Goal: Task Accomplishment & Management: Use online tool/utility

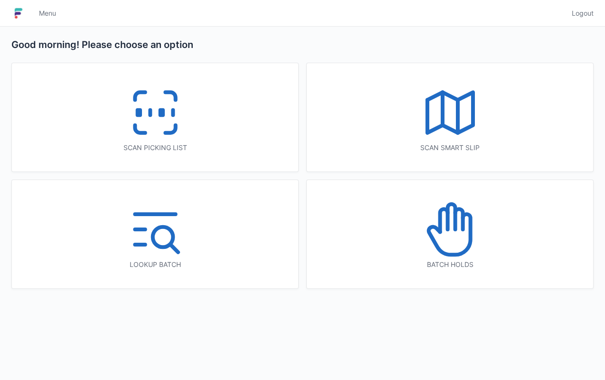
click at [476, 258] on icon at bounding box center [450, 229] width 61 height 61
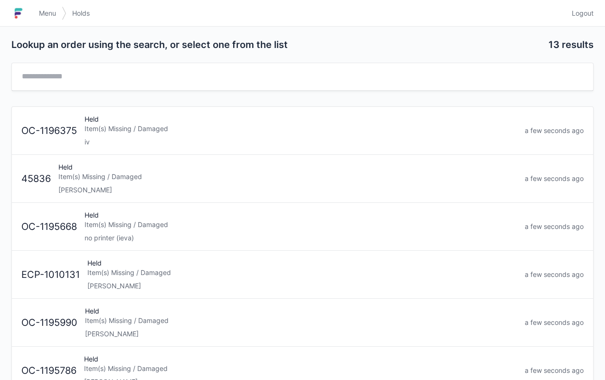
click at [251, 183] on div "Held Item(s) Missing / Damaged [PERSON_NAME]" at bounding box center [288, 178] width 467 height 32
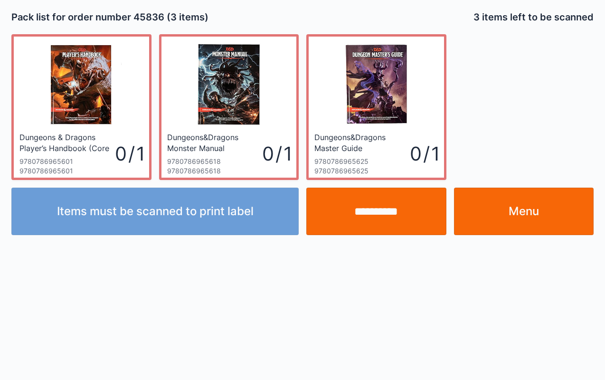
click at [552, 213] on link "Menu" at bounding box center [524, 212] width 140 height 48
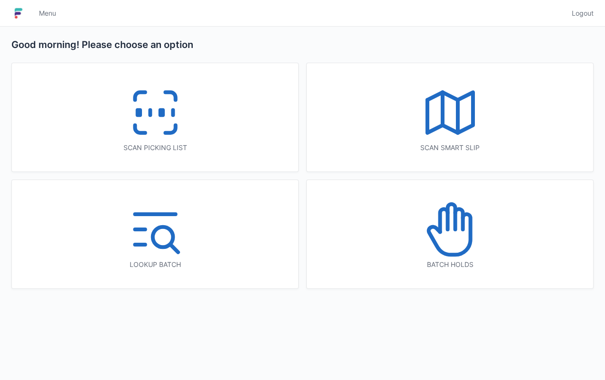
click at [175, 129] on icon at bounding box center [170, 129] width 10 height 8
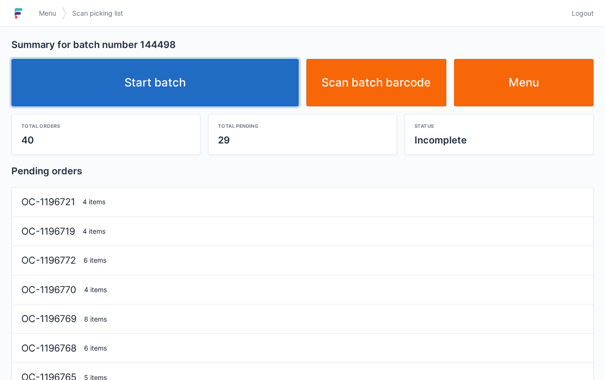
click at [255, 86] on link "Start batch" at bounding box center [154, 83] width 287 height 48
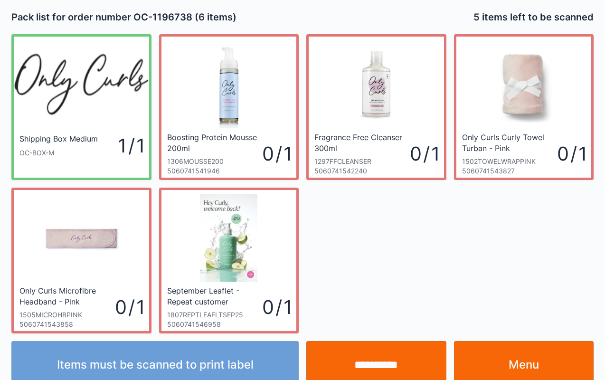
click at [550, 372] on link "Menu" at bounding box center [524, 365] width 140 height 48
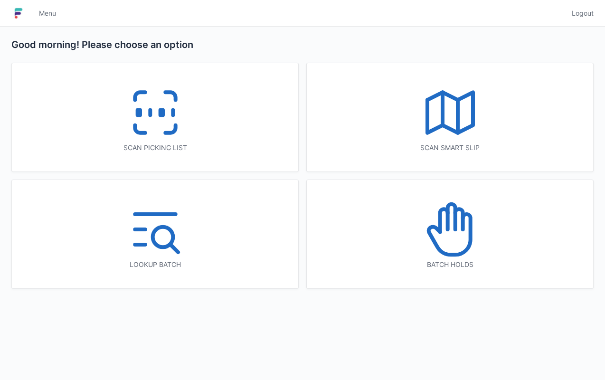
click at [467, 242] on icon at bounding box center [450, 229] width 61 height 61
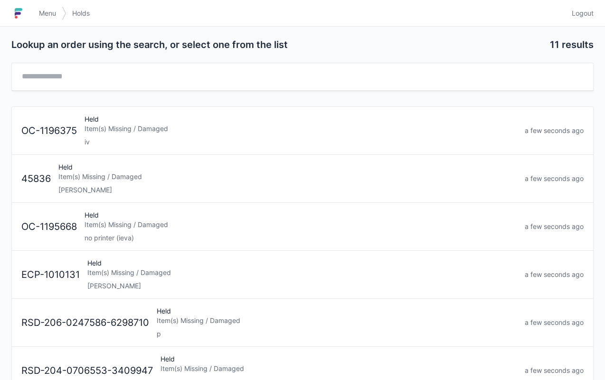
click at [273, 284] on div "lori" at bounding box center [302, 286] width 430 height 10
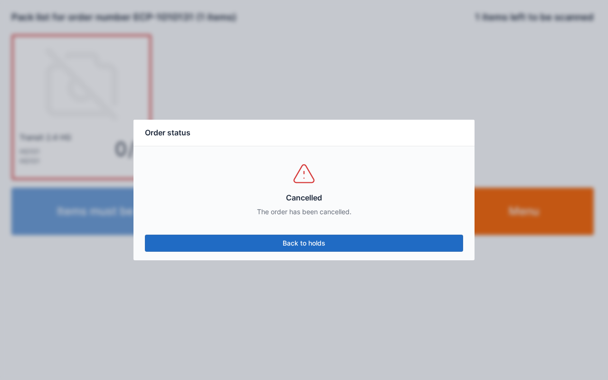
click at [345, 245] on link "Back to holds" at bounding box center [304, 243] width 318 height 17
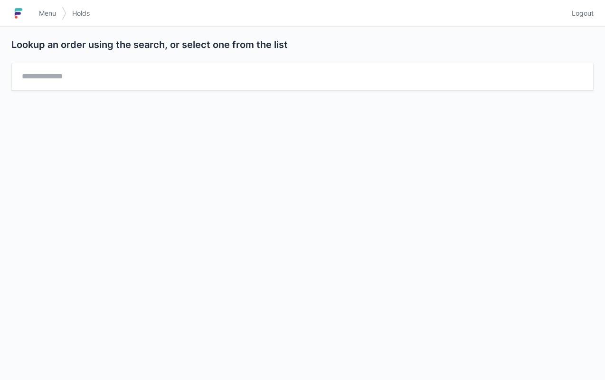
click at [50, 6] on link "Menu" at bounding box center [47, 13] width 29 height 17
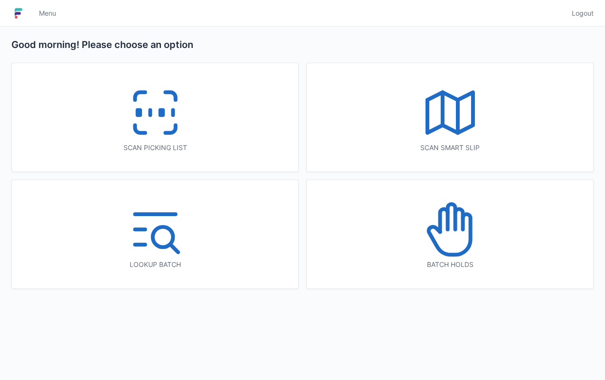
click at [165, 113] on icon at bounding box center [155, 112] width 61 height 61
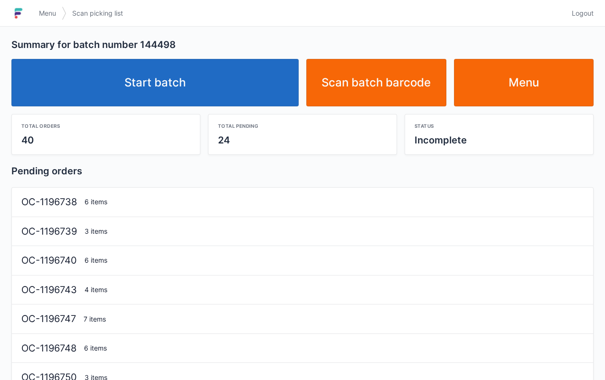
click at [259, 82] on link "Start batch" at bounding box center [154, 83] width 287 height 48
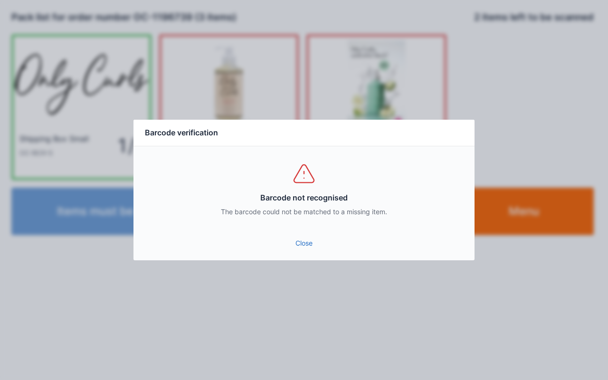
click at [301, 239] on link "Close" at bounding box center [304, 243] width 326 height 17
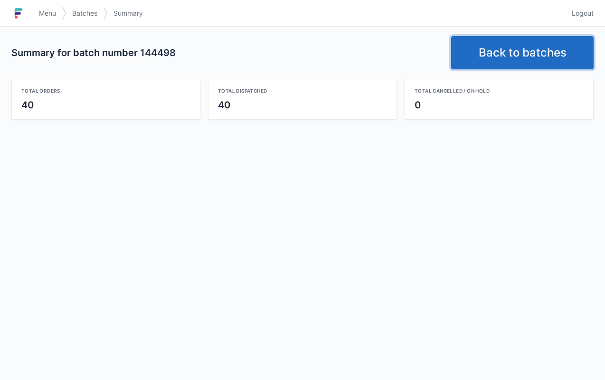
click at [495, 42] on link "Back to batches" at bounding box center [522, 52] width 143 height 33
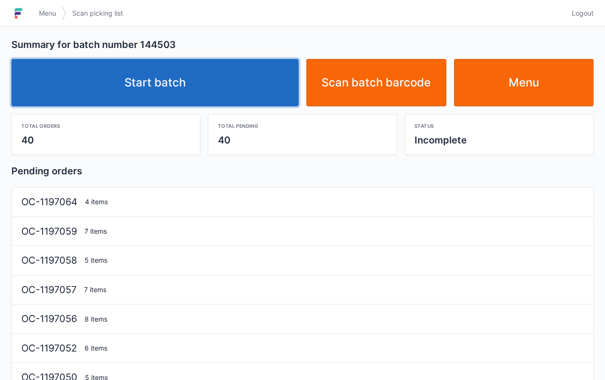
click at [241, 78] on link "Start batch" at bounding box center [154, 83] width 287 height 48
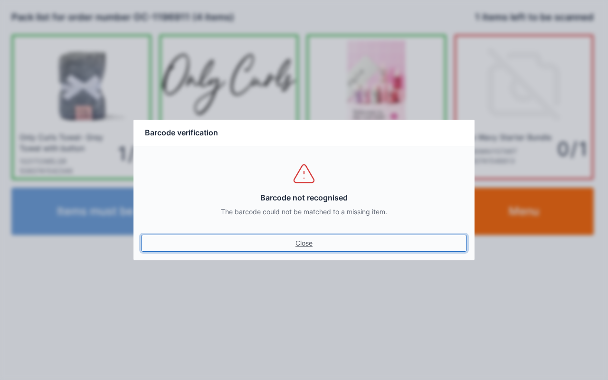
click at [310, 237] on link "Close" at bounding box center [304, 243] width 326 height 17
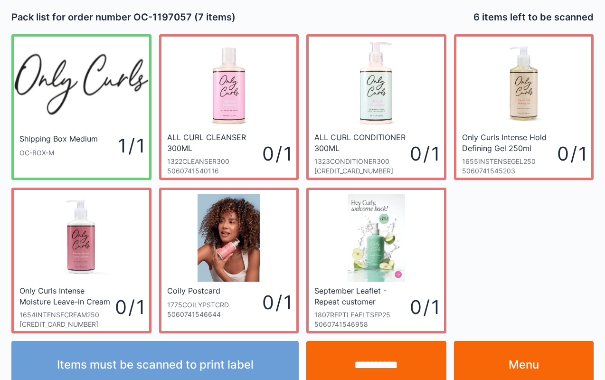
click at [533, 354] on link "Menu" at bounding box center [524, 365] width 140 height 48
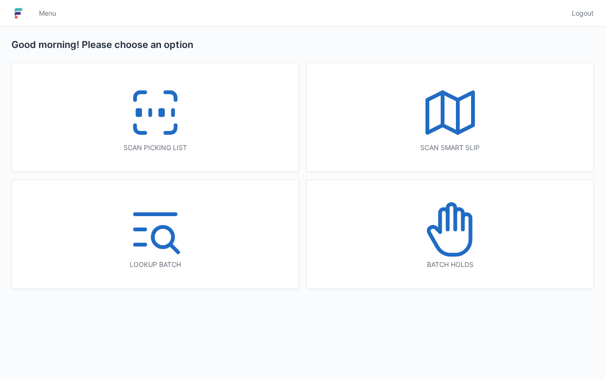
click at [206, 140] on div "Scan picking list" at bounding box center [155, 117] width 287 height 108
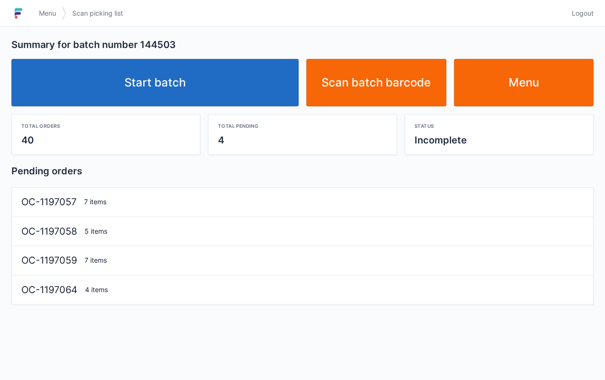
click at [230, 91] on link "Start batch" at bounding box center [154, 83] width 287 height 48
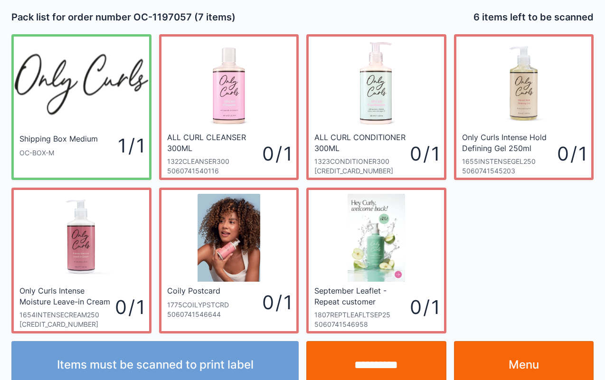
click at [545, 364] on link "Menu" at bounding box center [524, 365] width 140 height 48
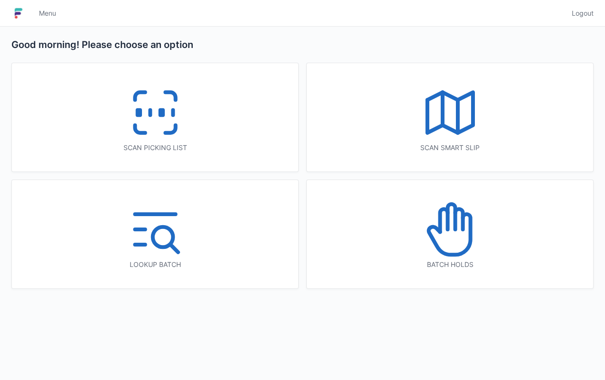
click at [201, 131] on div "Scan picking list" at bounding box center [155, 117] width 287 height 108
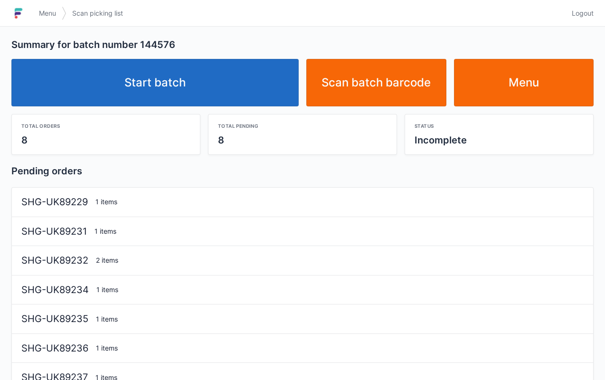
click at [238, 88] on link "Start batch" at bounding box center [154, 83] width 287 height 48
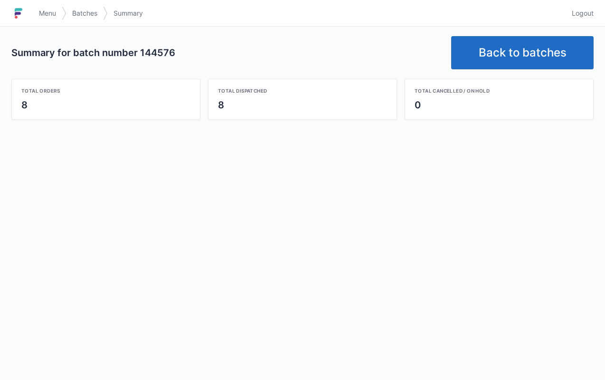
click at [509, 51] on link "Back to batches" at bounding box center [522, 52] width 143 height 33
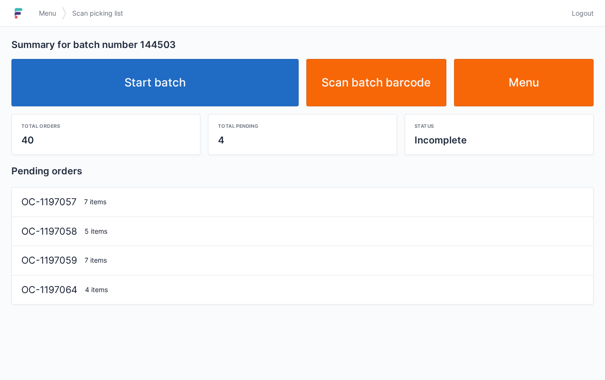
click at [216, 78] on link "Start batch" at bounding box center [154, 83] width 287 height 48
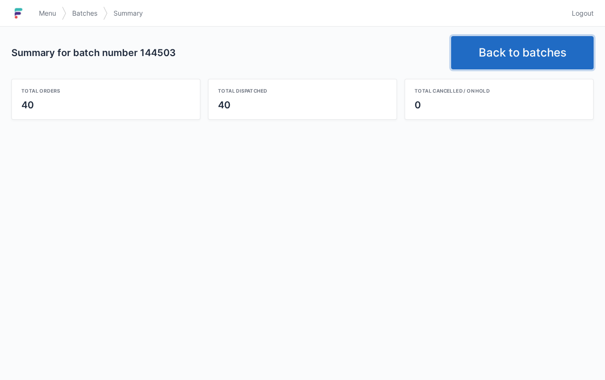
click at [533, 56] on link "Back to batches" at bounding box center [522, 52] width 143 height 33
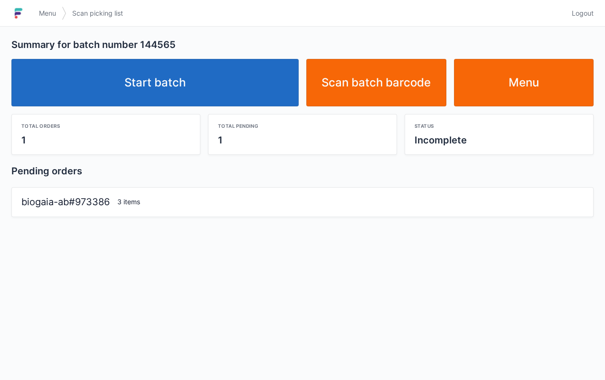
click at [240, 81] on link "Start batch" at bounding box center [154, 83] width 287 height 48
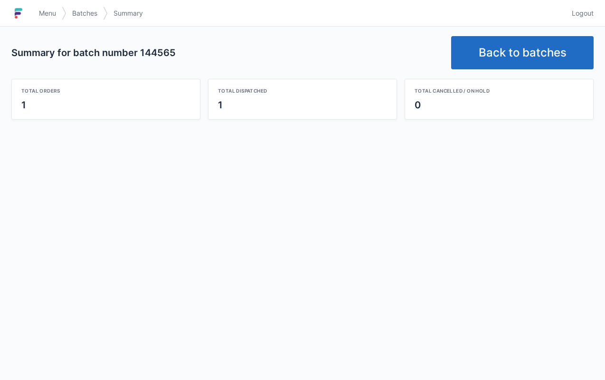
click at [515, 51] on link "Back to batches" at bounding box center [522, 52] width 143 height 33
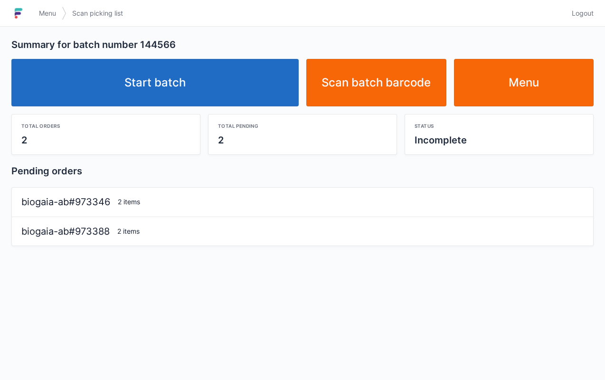
click at [214, 70] on link "Start batch" at bounding box center [154, 83] width 287 height 48
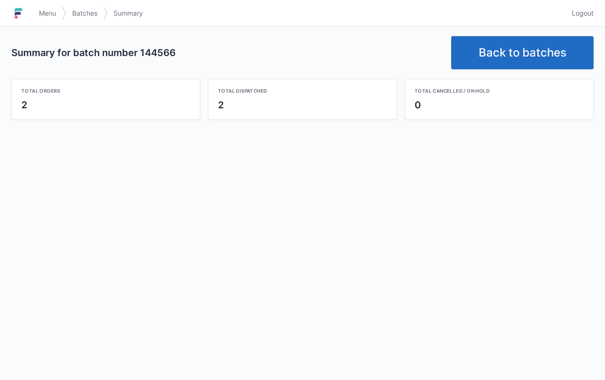
click at [497, 45] on link "Back to batches" at bounding box center [522, 52] width 143 height 33
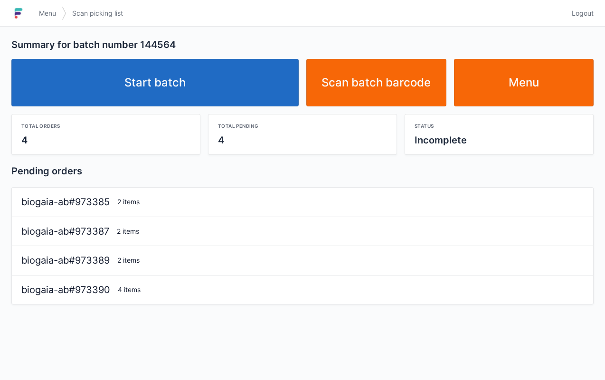
click at [244, 94] on link "Start batch" at bounding box center [154, 83] width 287 height 48
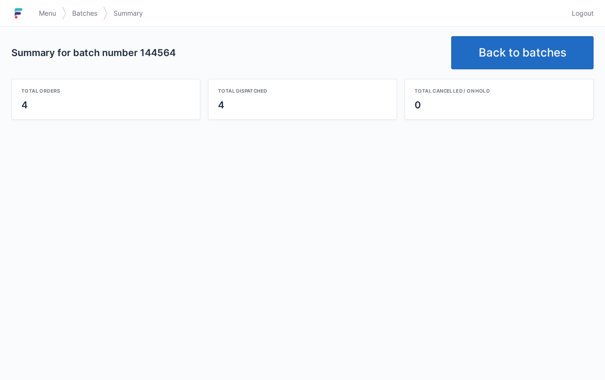
click at [519, 53] on link "Back to batches" at bounding box center [522, 52] width 143 height 33
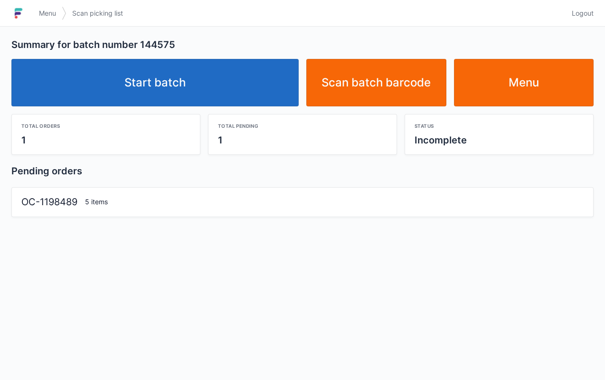
click at [228, 79] on link "Start batch" at bounding box center [154, 83] width 287 height 48
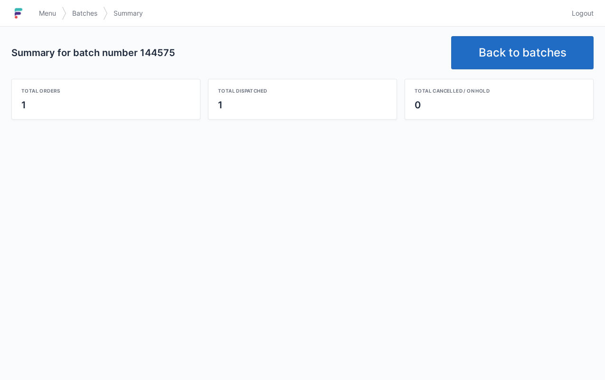
click at [524, 55] on link "Back to batches" at bounding box center [522, 52] width 143 height 33
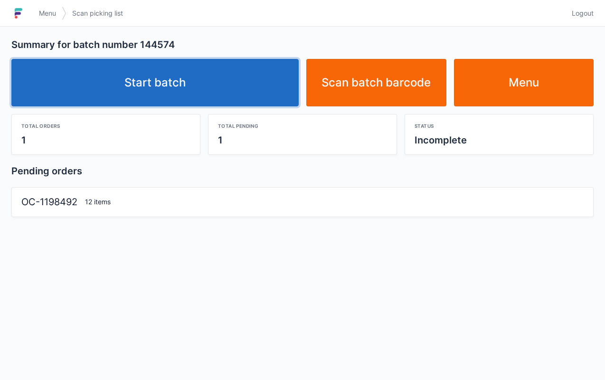
click at [202, 85] on link "Start batch" at bounding box center [154, 83] width 287 height 48
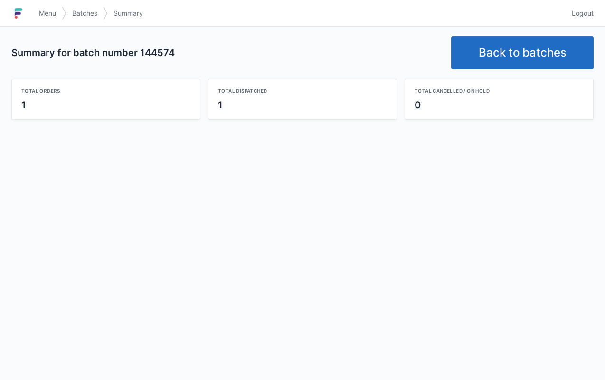
click at [528, 47] on link "Back to batches" at bounding box center [522, 52] width 143 height 33
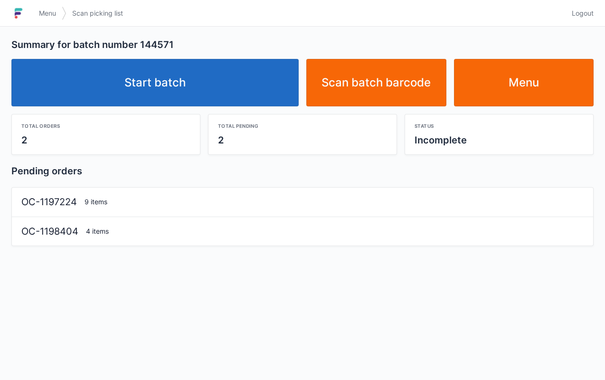
click at [217, 81] on link "Start batch" at bounding box center [154, 83] width 287 height 48
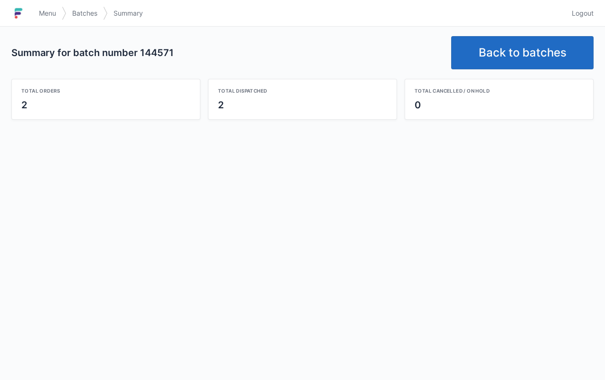
click at [544, 63] on link "Back to batches" at bounding box center [522, 52] width 143 height 33
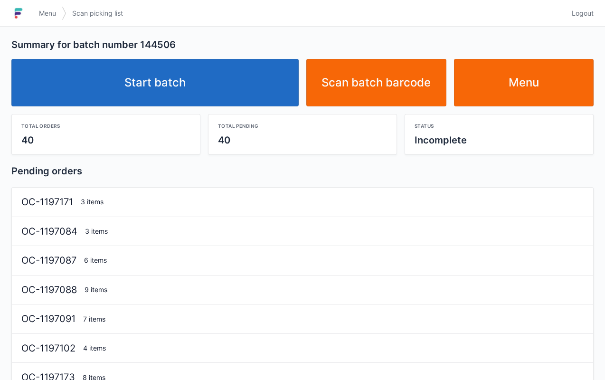
click at [212, 86] on link "Start batch" at bounding box center [154, 83] width 287 height 48
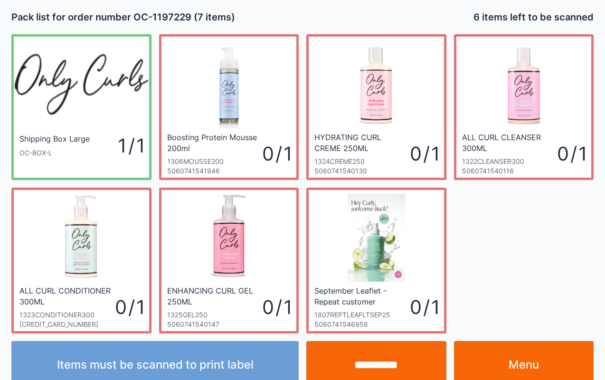
click at [535, 370] on link "Menu" at bounding box center [524, 365] width 140 height 48
